Goal: Complete application form: Complete application form

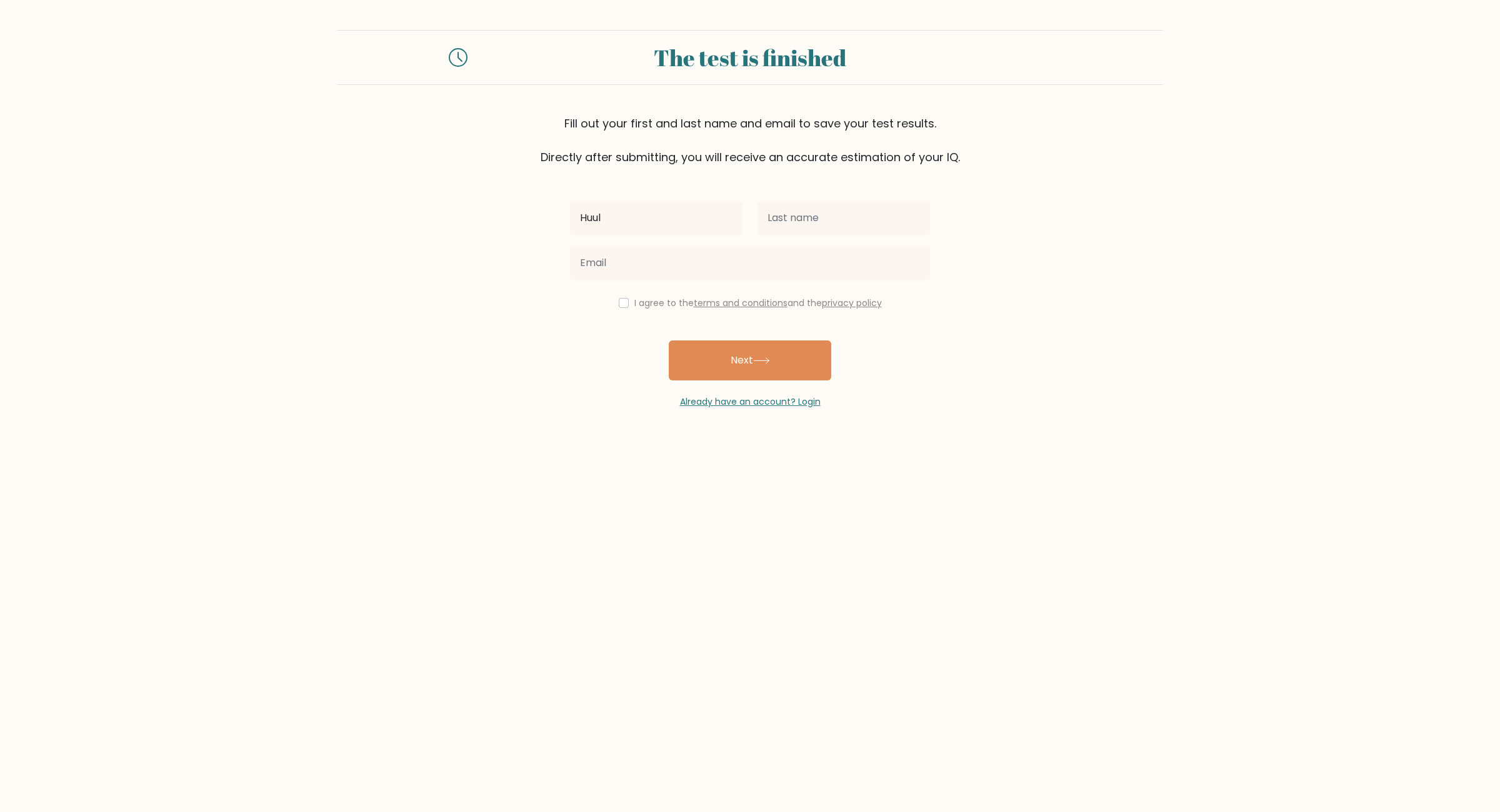
type input "Huul"
click at [828, 215] on input "text" at bounding box center [844, 218] width 172 height 35
type input "Balk"
click at [650, 266] on input "email" at bounding box center [750, 263] width 360 height 35
click at [724, 259] on input "email" at bounding box center [750, 263] width 360 height 35
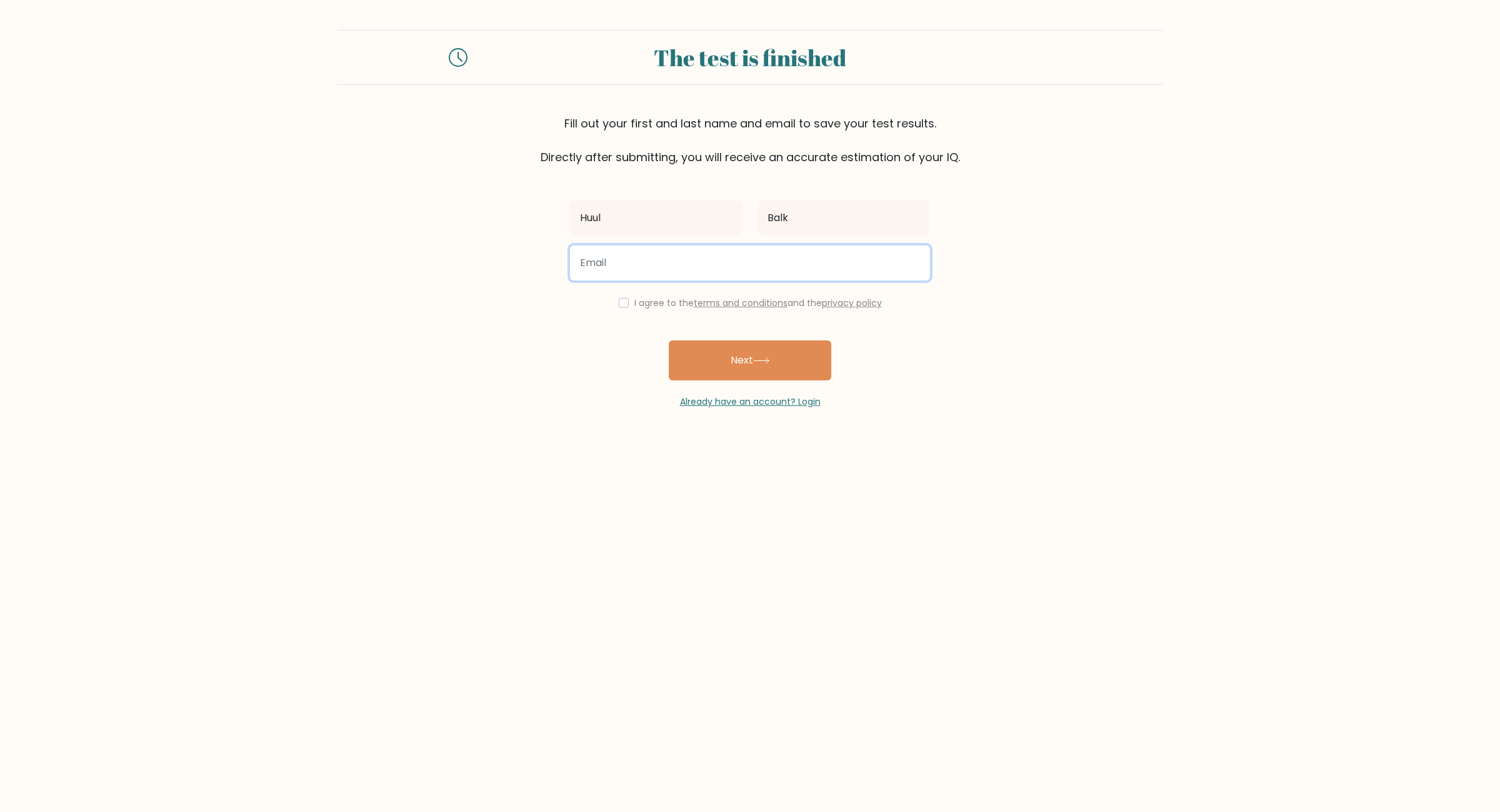
paste input "[EMAIL_ADDRESS][DOMAIN_NAME]"
type input "[EMAIL_ADDRESS][DOMAIN_NAME]"
click at [646, 304] on label "I agree to the terms and conditions and the privacy policy" at bounding box center [758, 303] width 248 height 12
click at [625, 306] on input "checkbox" at bounding box center [623, 303] width 10 height 10
checkbox input "true"
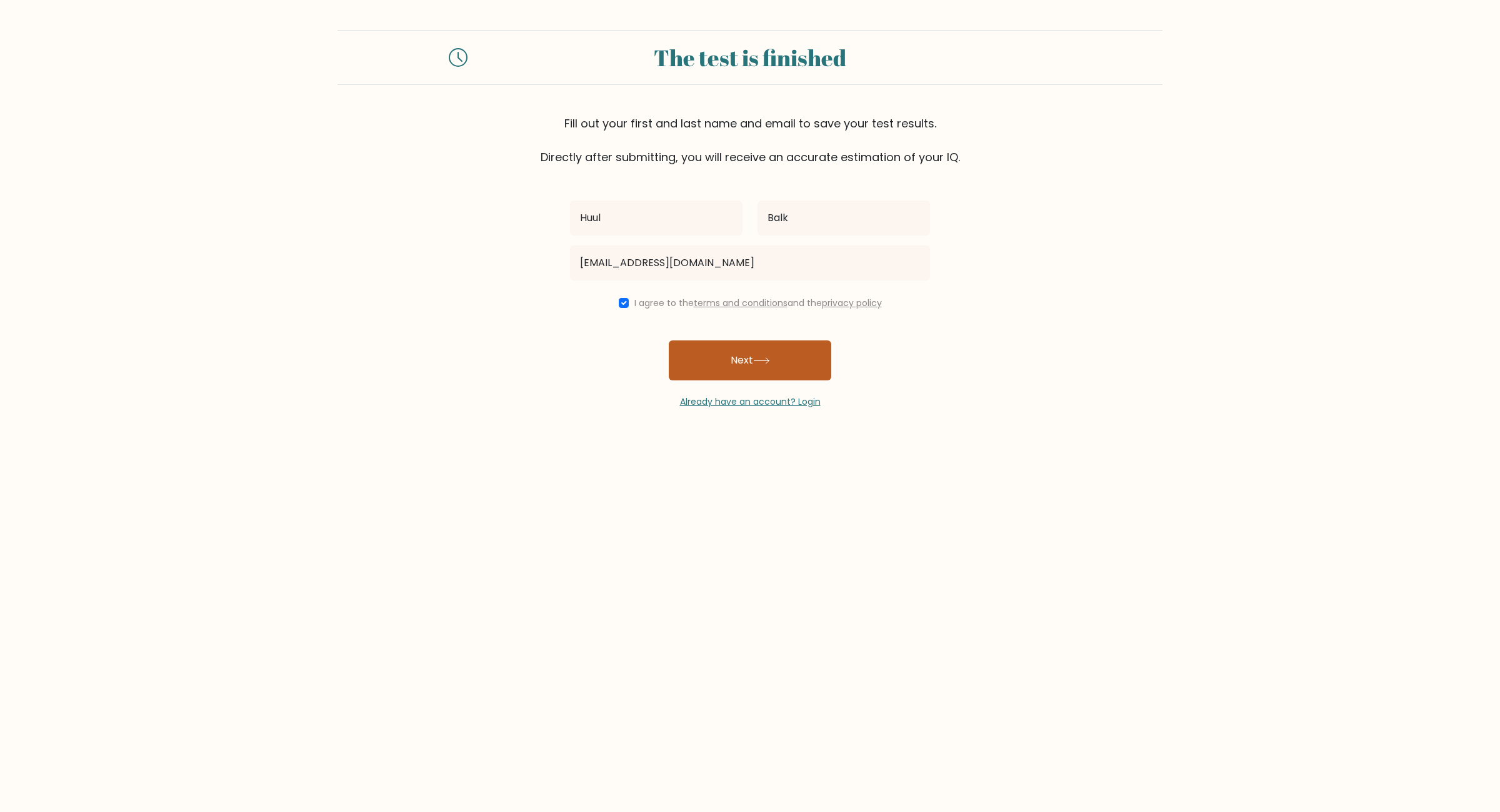
click at [715, 363] on button "Next" at bounding box center [749, 361] width 162 height 40
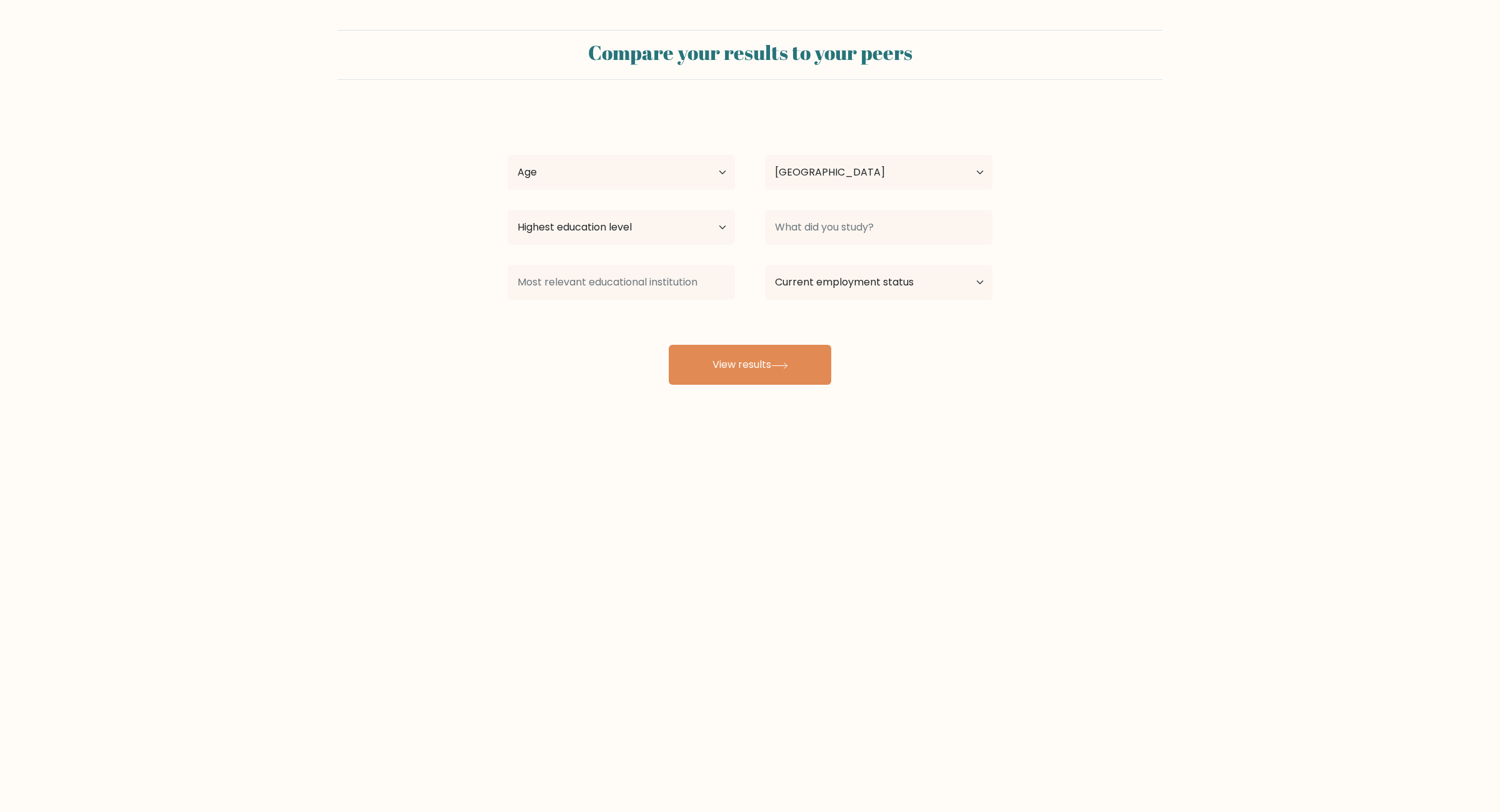
select select "US"
click at [508, 155] on select "Age Under [DEMOGRAPHIC_DATA] [DEMOGRAPHIC_DATA] [DEMOGRAPHIC_DATA] [DEMOGRAPHIC…" at bounding box center [622, 173] width 228 height 35
select select "18_24"
click option "[DEMOGRAPHIC_DATA]" at bounding box center [0, 0] width 0 height 0
click at [765, 155] on select "Country [GEOGRAPHIC_DATA] [GEOGRAPHIC_DATA] [GEOGRAPHIC_DATA] [US_STATE] [GEOGR…" at bounding box center [879, 173] width 228 height 35
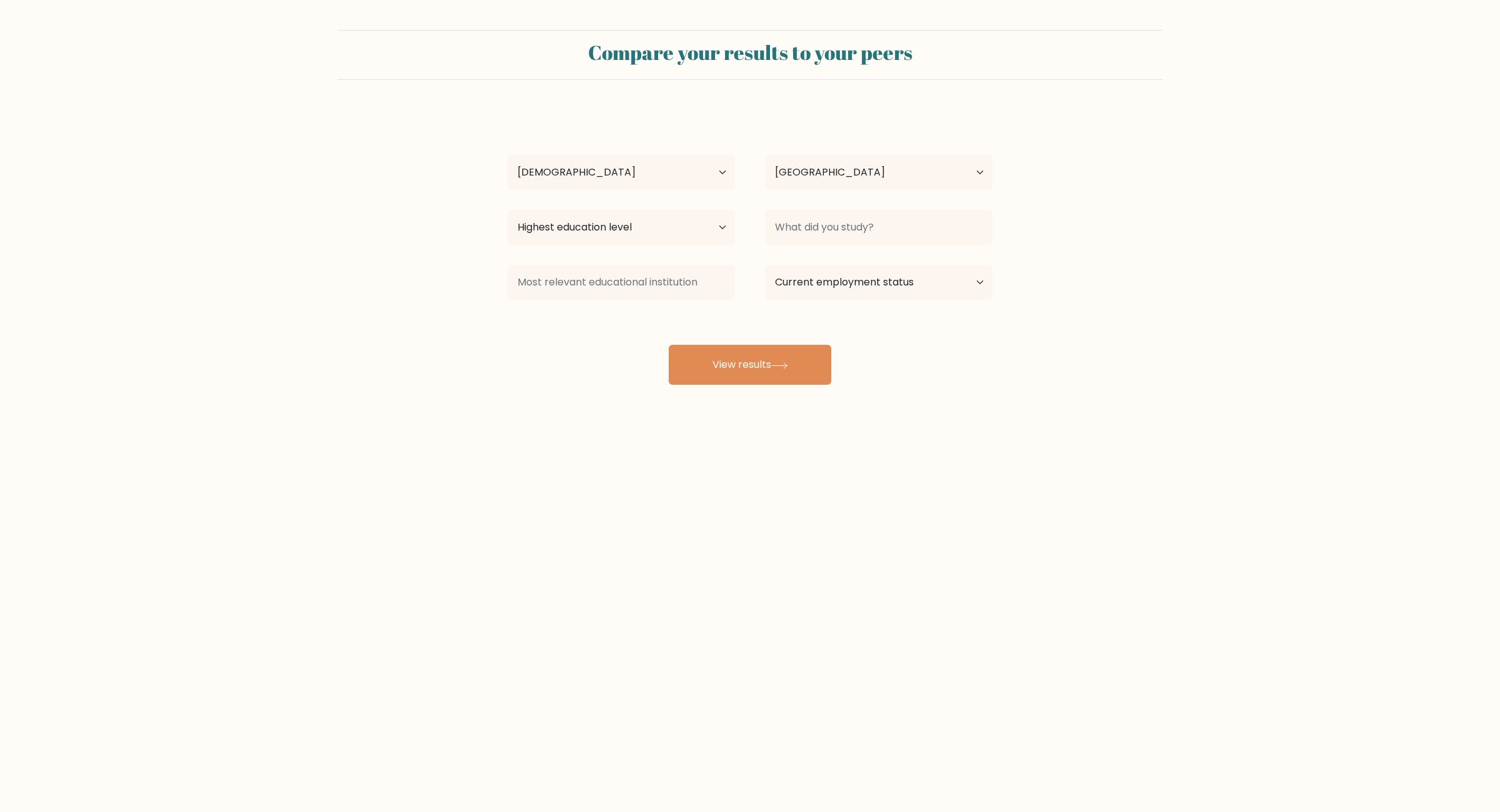
click at [1235, 241] on form "Compare your results to your peers Huul Balk Age Under [DEMOGRAPHIC_DATA] [DEMO…" at bounding box center [750, 208] width 1500 height 355
click at [508, 210] on select "Highest education level No schooling Primary Lower Secondary Upper Secondary Oc…" at bounding box center [622, 228] width 228 height 35
select select "upper_secondary"
click option "Upper Secondary" at bounding box center [0, 0] width 0 height 0
click at [783, 215] on input at bounding box center [879, 228] width 228 height 35
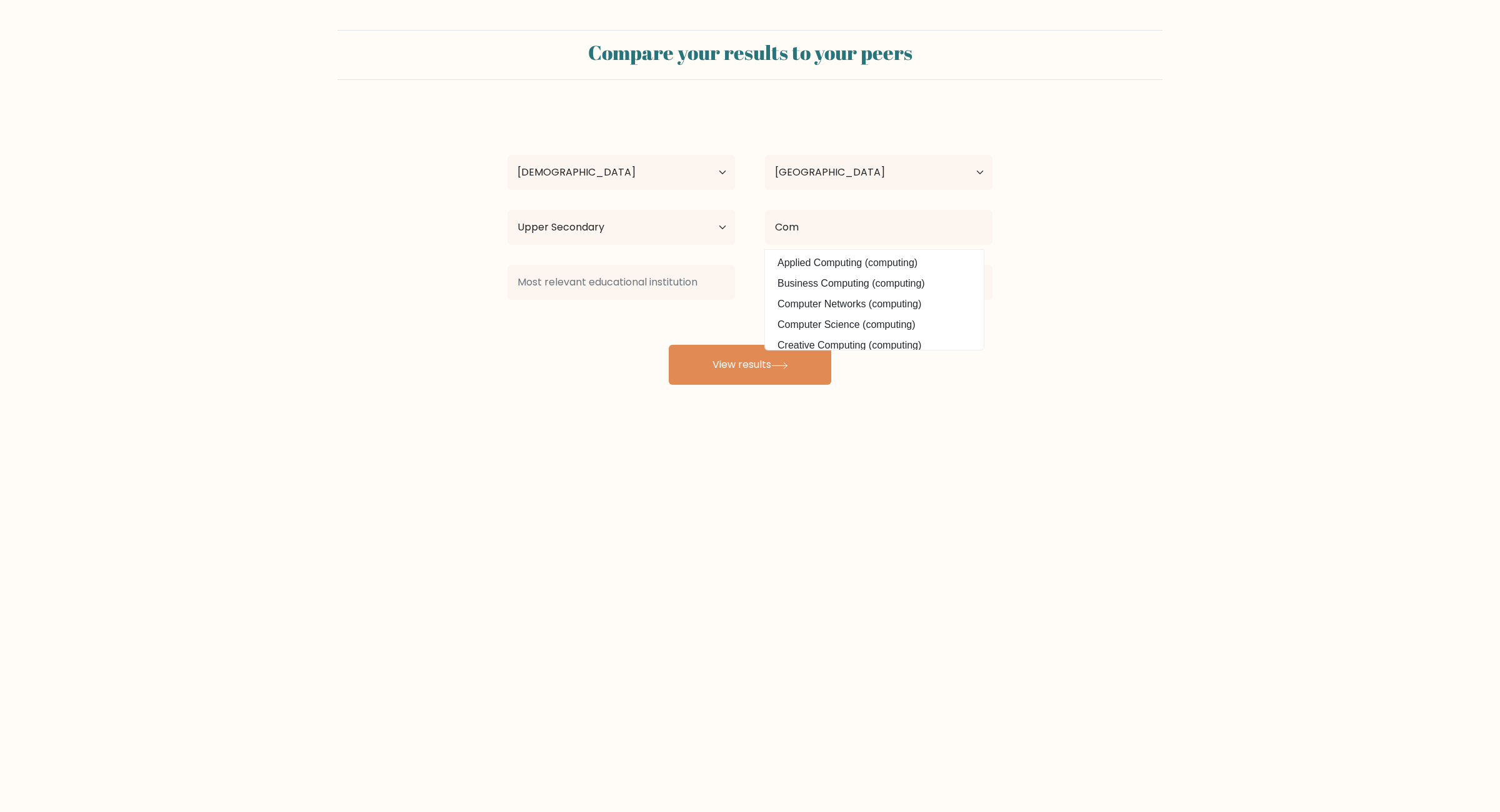
drag, startPoint x: 914, startPoint y: 319, endPoint x: 888, endPoint y: 320, distance: 26.0
click at [915, 319] on option "Computer Science (computing)" at bounding box center [875, 325] width 212 height 20
type input "Computer Science"
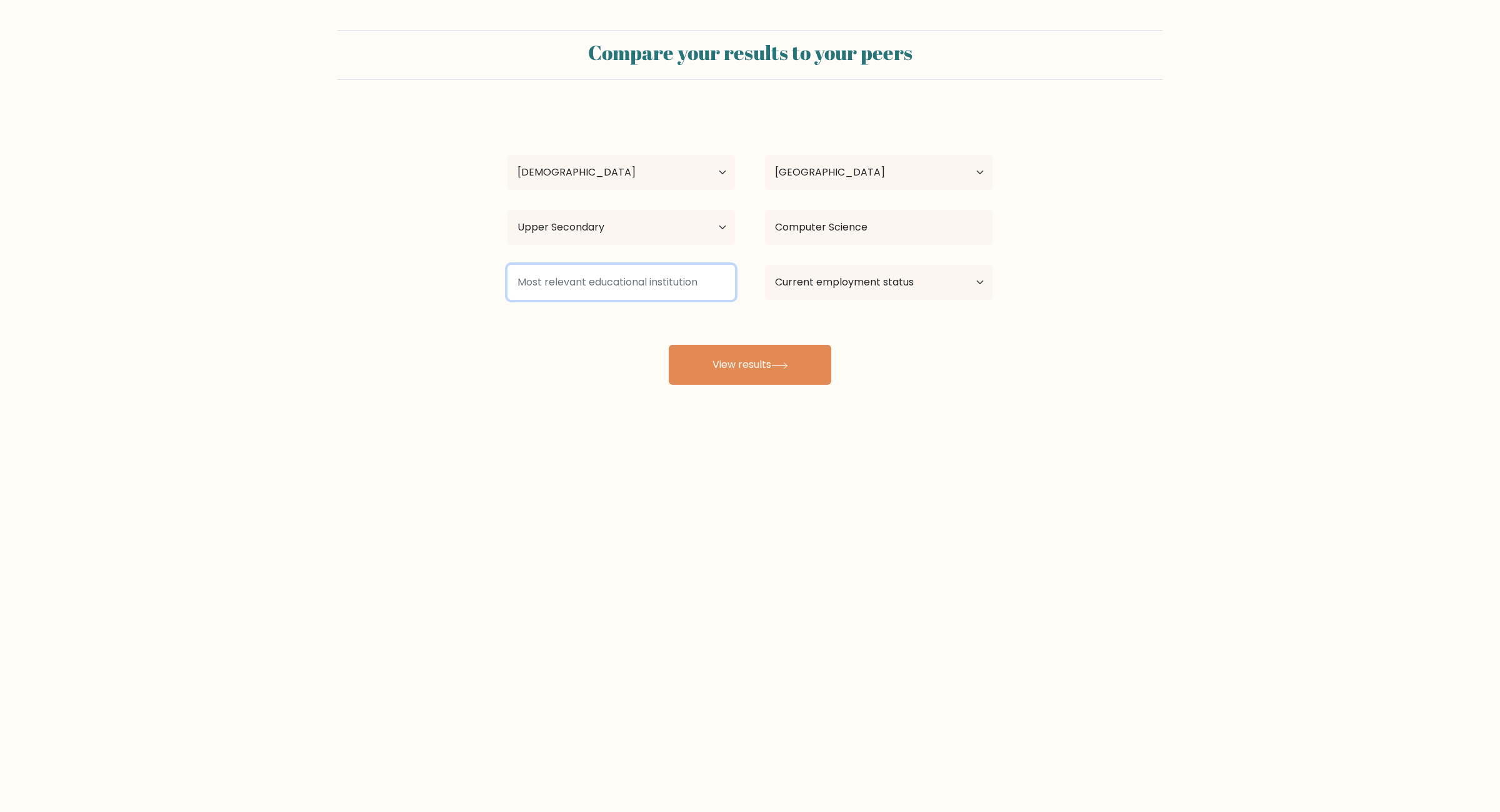
click at [668, 297] on input at bounding box center [622, 283] width 228 height 35
type input "HS"
click at [765, 265] on select "Current employment status Employed Student Retired Other / prefer not to answer" at bounding box center [879, 283] width 228 height 35
select select "student"
click option "Student" at bounding box center [0, 0] width 0 height 0
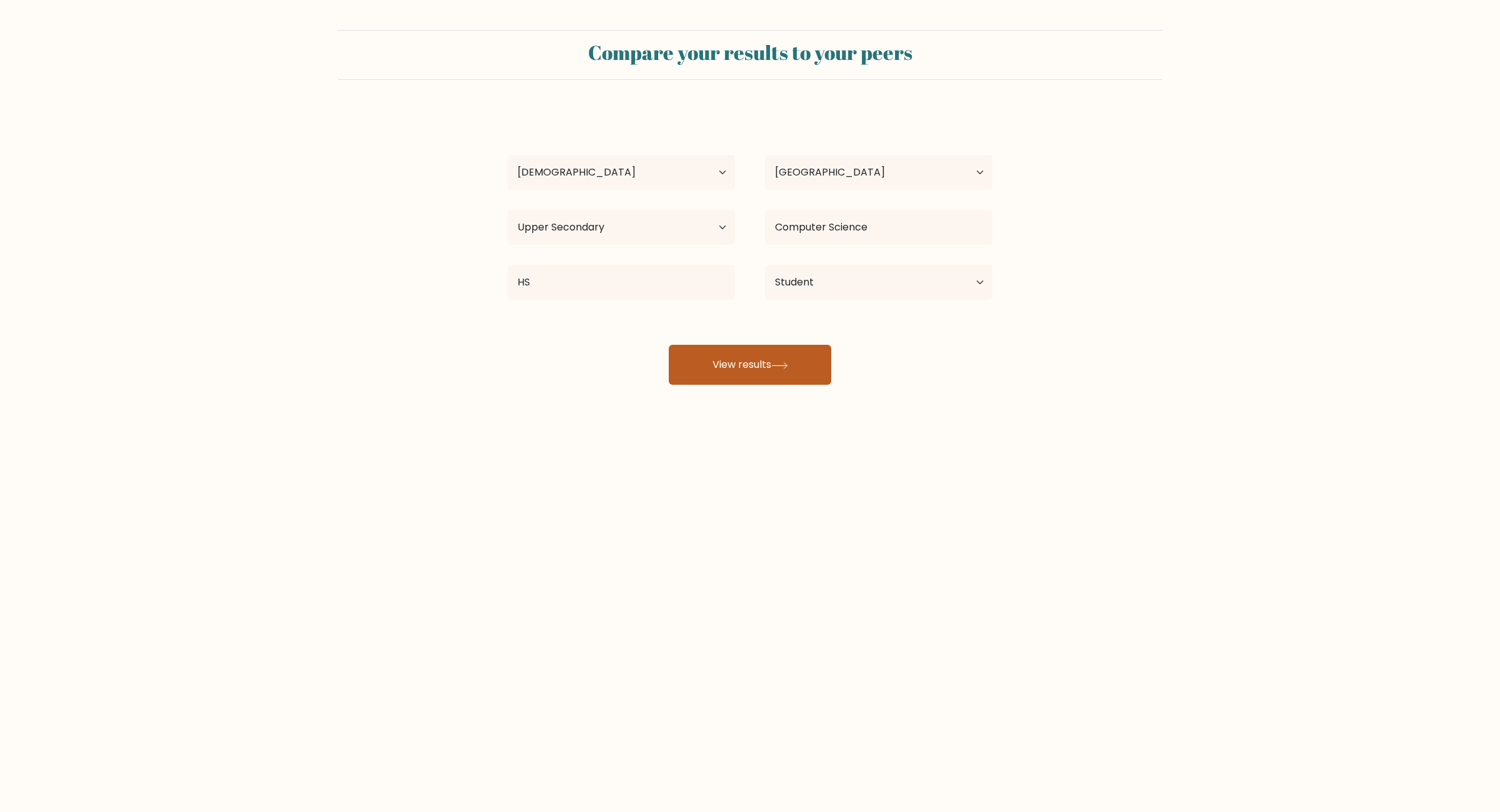
click at [797, 358] on button "View results" at bounding box center [749, 365] width 162 height 40
